Goal: Information Seeking & Learning: Learn about a topic

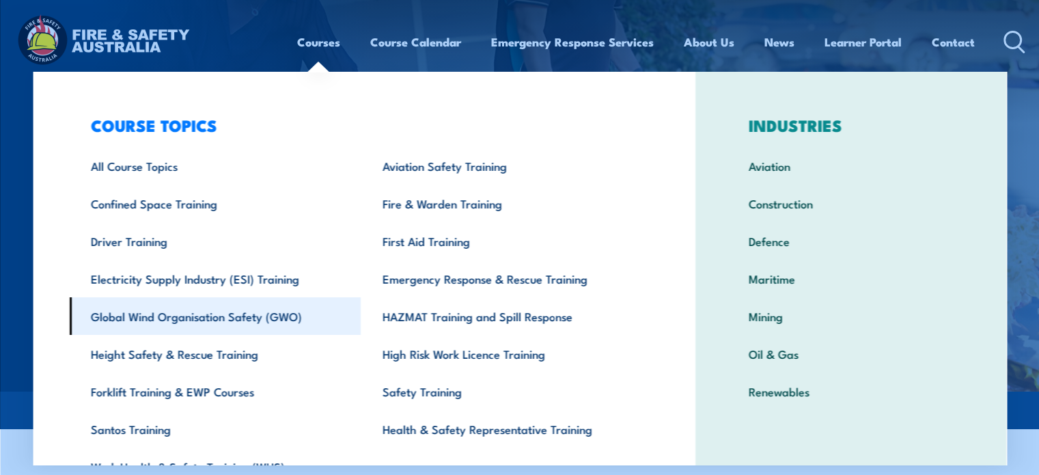
scroll to position [71, 0]
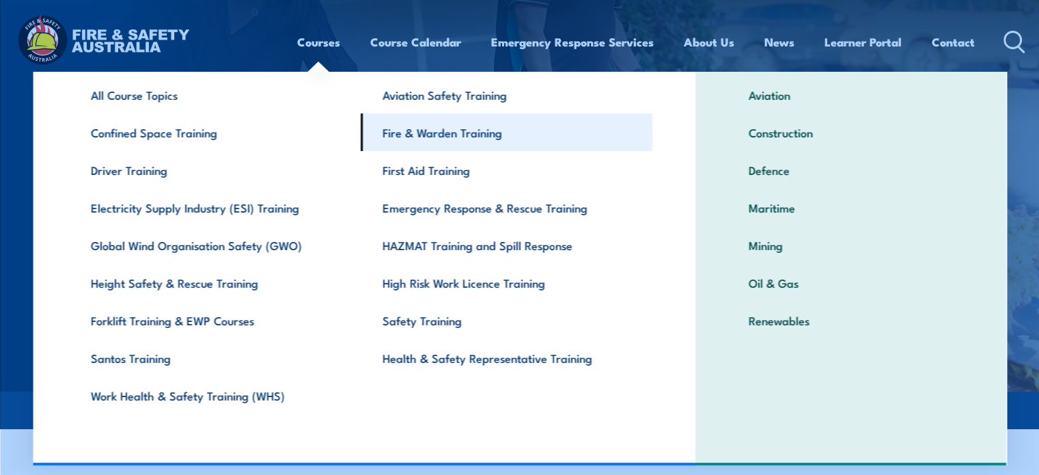
click at [439, 130] on link "Fire & Warden Training" at bounding box center [507, 132] width 292 height 38
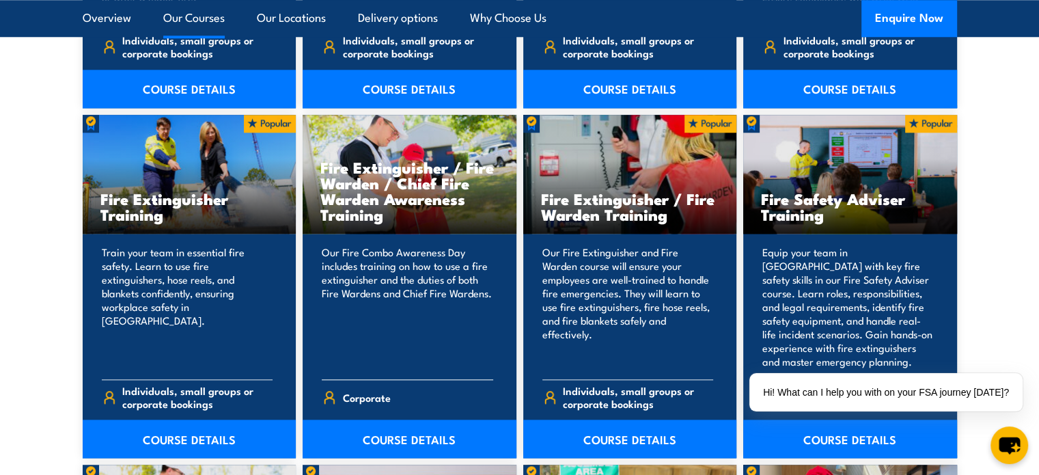
scroll to position [1398, 0]
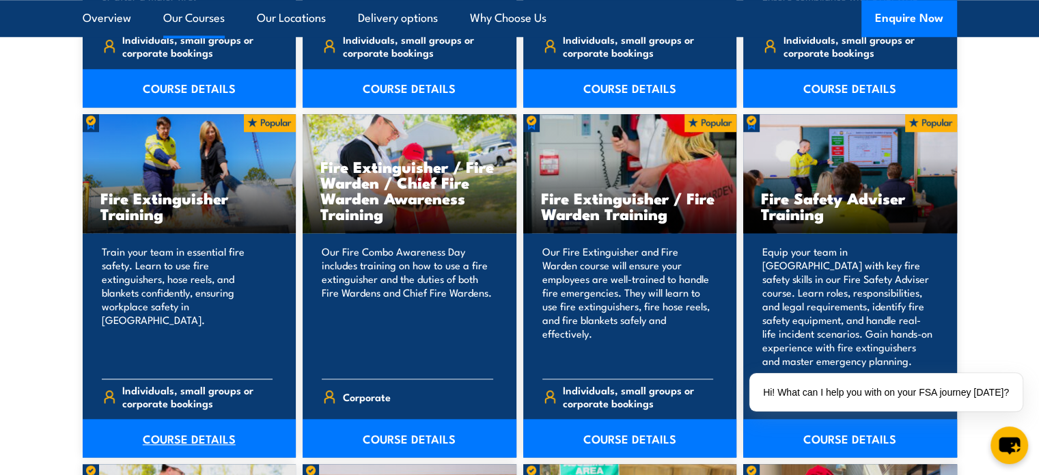
click at [206, 436] on link "COURSE DETAILS" at bounding box center [190, 438] width 214 height 38
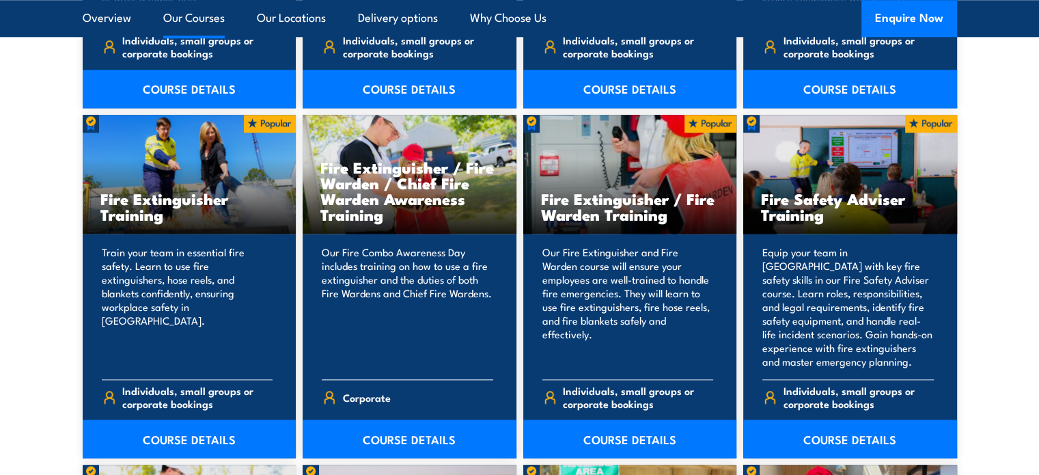
scroll to position [1398, 0]
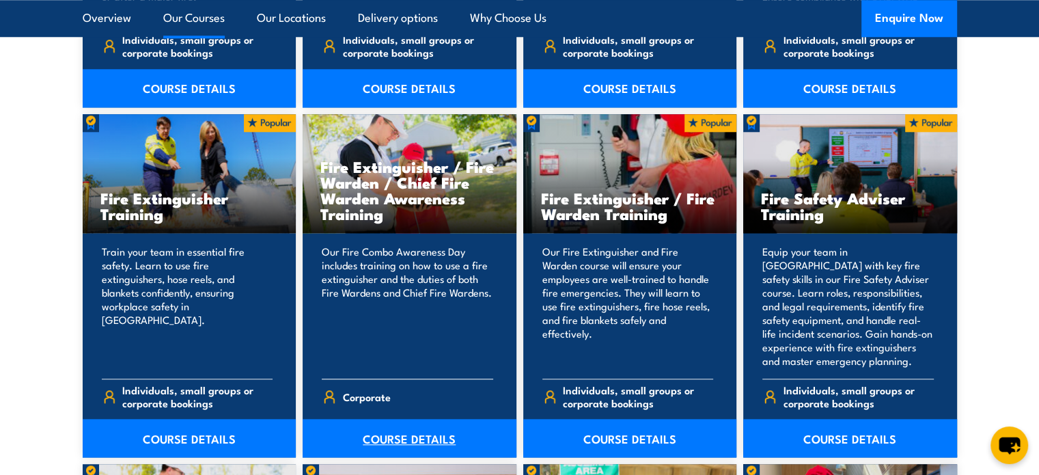
click at [408, 435] on link "COURSE DETAILS" at bounding box center [410, 438] width 214 height 38
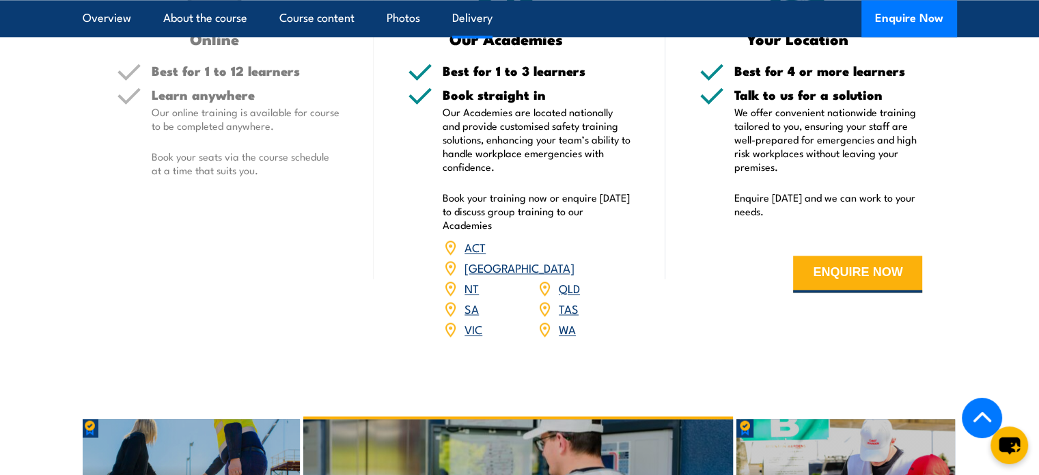
scroll to position [1910, 0]
